Goal: Find specific page/section: Find specific page/section

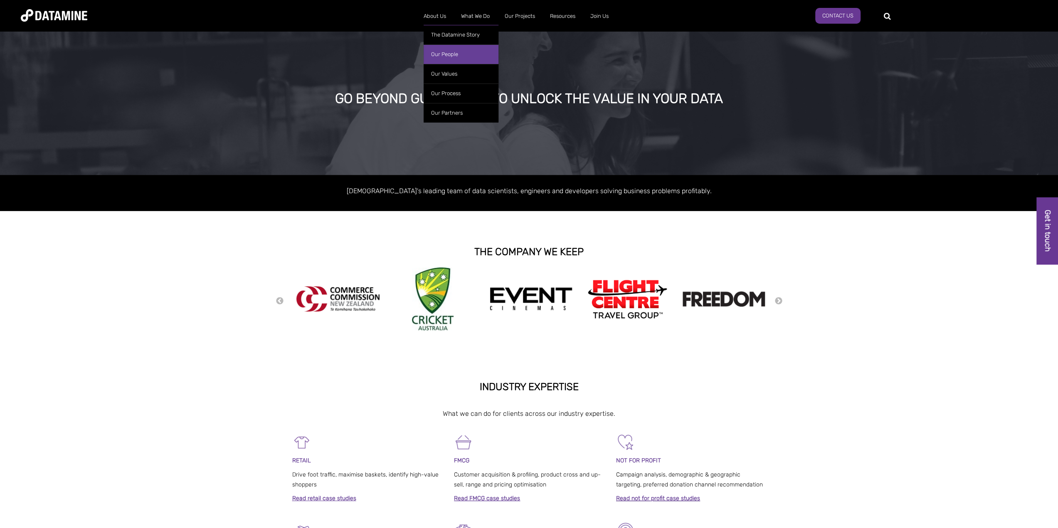
click at [441, 53] on link "Our People" at bounding box center [460, 54] width 75 height 20
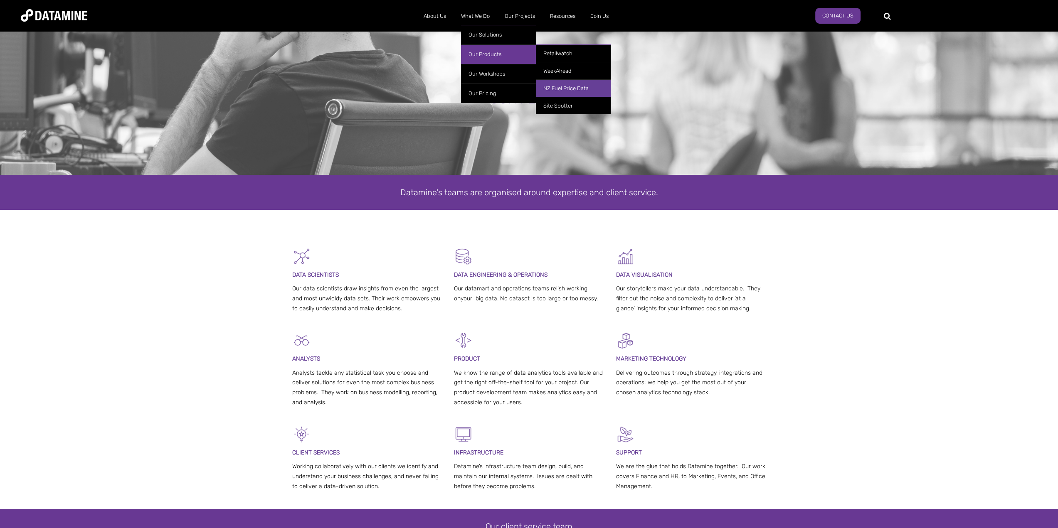
click at [558, 88] on link "NZ Fuel Price Data" at bounding box center [573, 87] width 75 height 17
